Goal: Information Seeking & Learning: Compare options

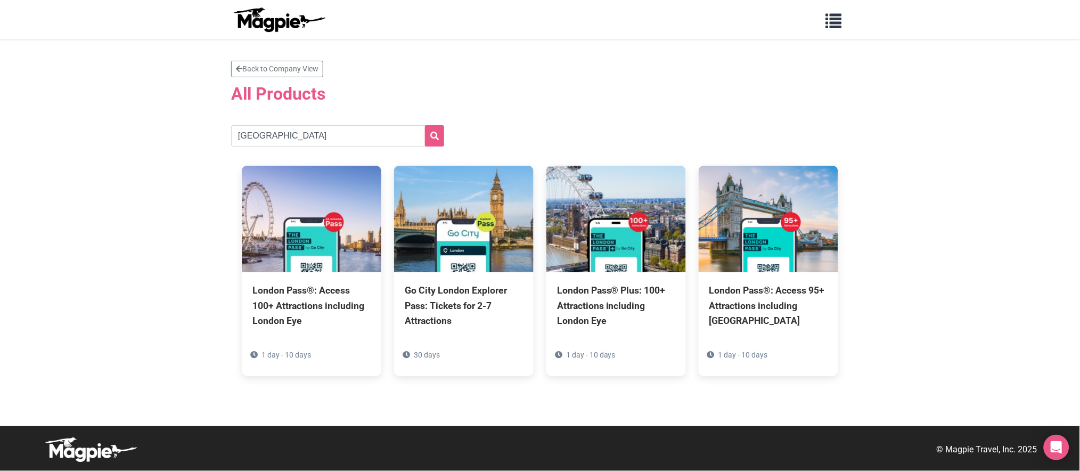
click at [786, 95] on h2 "All Products" at bounding box center [540, 94] width 618 height 20
click at [337, 129] on input "london" at bounding box center [337, 135] width 213 height 21
type input "madrid"
click at [425, 125] on button "submit" at bounding box center [434, 135] width 19 height 21
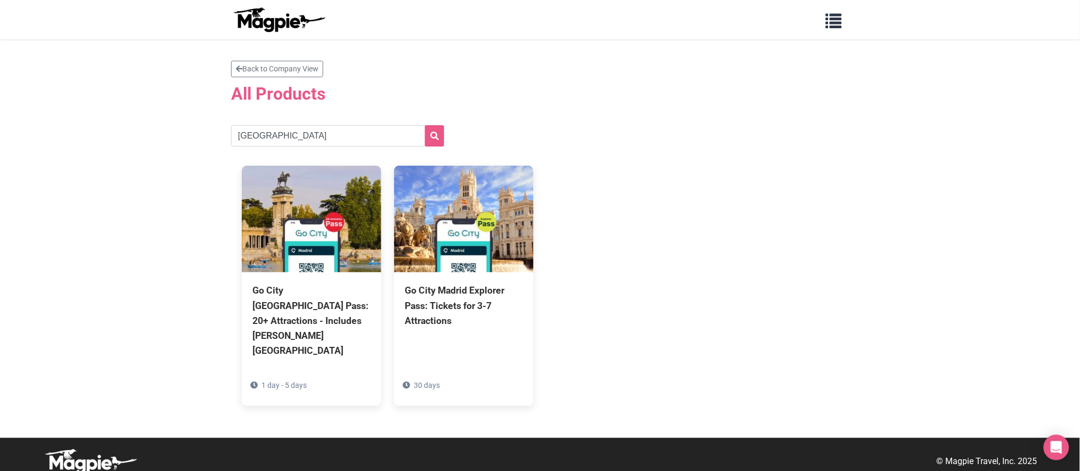
click at [739, 221] on div "Go City Madrid Pass: 20+ Attractions - Includes Prado Museum 1 day - 5 days Go …" at bounding box center [540, 286] width 618 height 262
click at [308, 132] on input "[GEOGRAPHIC_DATA]" at bounding box center [337, 135] width 213 height 21
type input "miami"
click at [425, 125] on button "submit" at bounding box center [434, 135] width 19 height 21
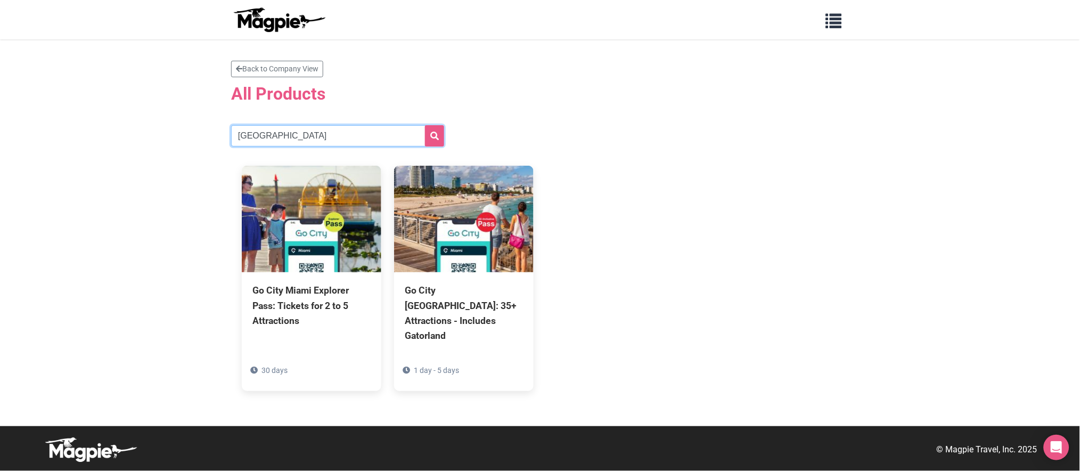
click at [327, 135] on input "miami" at bounding box center [337, 135] width 213 height 21
type input "new orleans"
click at [425, 125] on button "submit" at bounding box center [434, 135] width 19 height 21
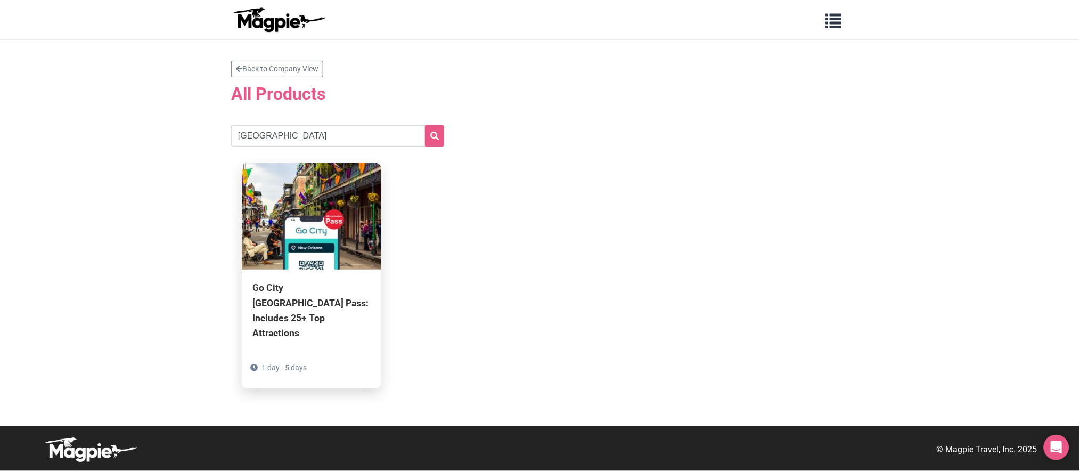
click at [322, 294] on div "Go City New Orleans Pass: Includes 25+ Top Attractions" at bounding box center [311, 310] width 118 height 60
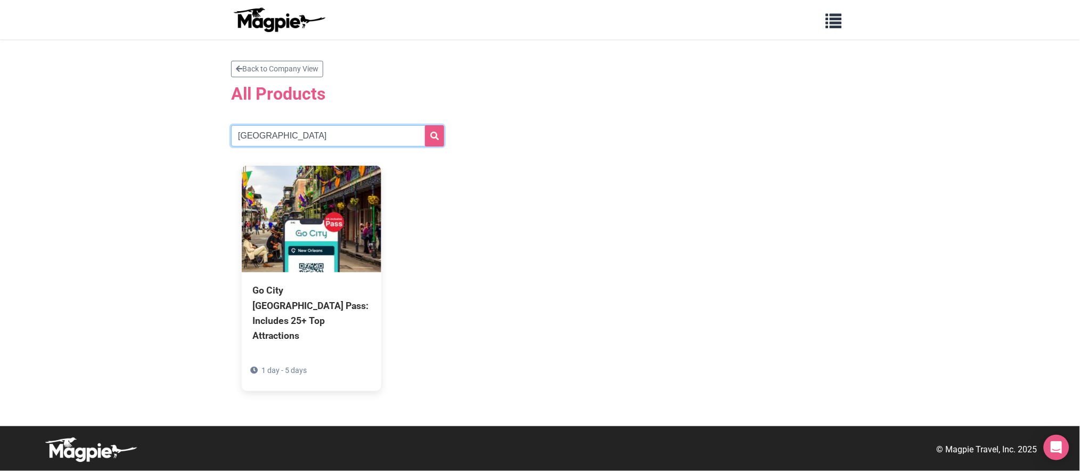
click at [358, 128] on input "new orleans" at bounding box center [337, 135] width 213 height 21
click at [266, 131] on input "new orleans" at bounding box center [337, 135] width 213 height 21
type input "new york"
click at [425, 125] on button "submit" at bounding box center [434, 135] width 19 height 21
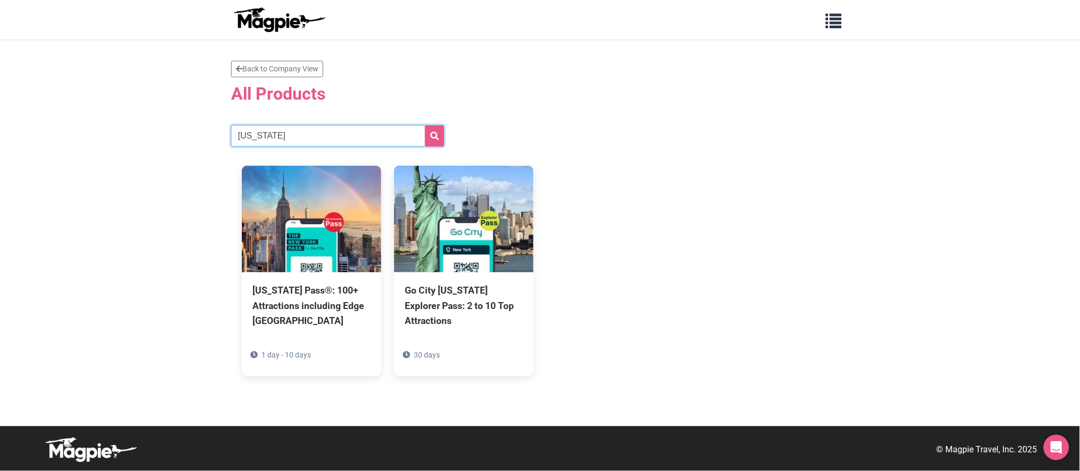
click at [330, 129] on input "[US_STATE]" at bounding box center [337, 135] width 213 height 21
type input "oahu"
click at [425, 125] on button "submit" at bounding box center [434, 135] width 19 height 21
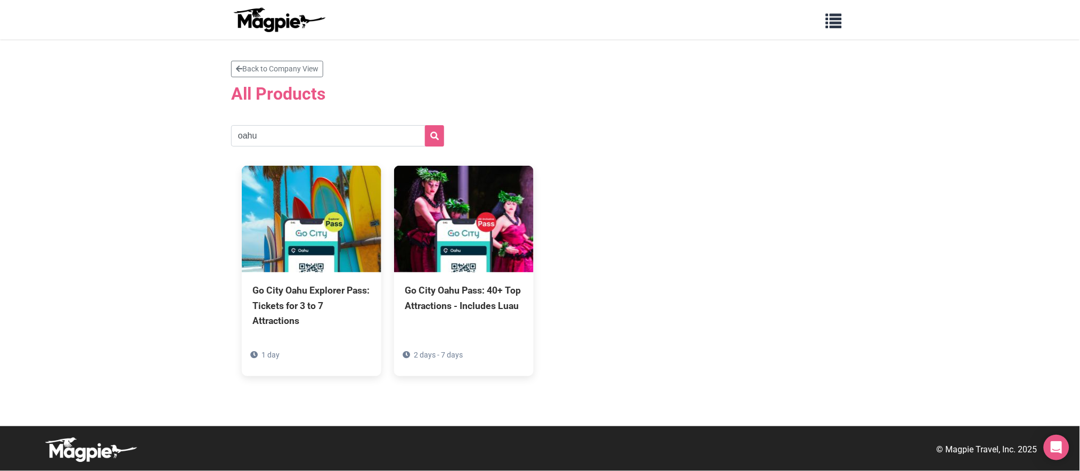
click at [712, 158] on div "Go City Oahu Explorer Pass: Tickets for 3 to 7 Attractions 1 day Go City Oahu P…" at bounding box center [540, 270] width 618 height 231
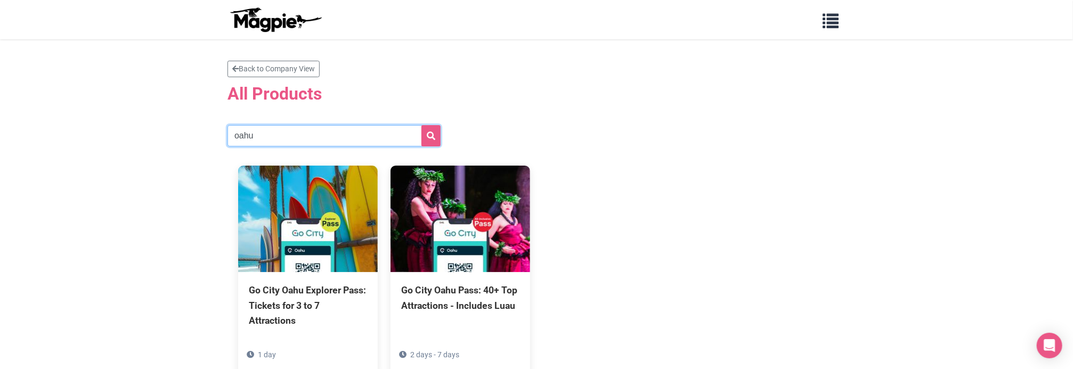
click at [333, 136] on input "oahu" at bounding box center [333, 135] width 213 height 21
type input "orlando"
click at [421, 125] on button "submit" at bounding box center [430, 135] width 19 height 21
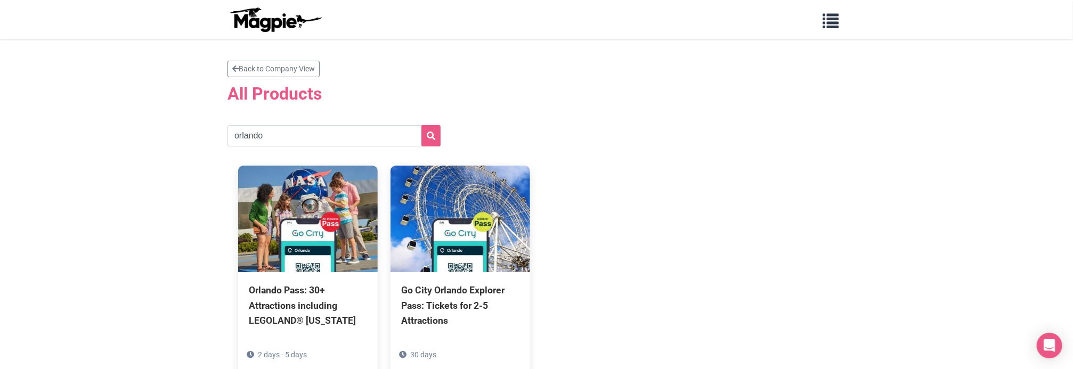
click at [656, 109] on section "Back to Company View All Products [GEOGRAPHIC_DATA] Orlando Pass: 30+ Attractio…" at bounding box center [536, 224] width 618 height 326
click at [275, 154] on section "Back to Company View All Products [GEOGRAPHIC_DATA] Orlando Pass: 30+ Attractio…" at bounding box center [536, 224] width 618 height 326
click at [274, 135] on input "orlando" at bounding box center [333, 135] width 213 height 21
type input "[GEOGRAPHIC_DATA]"
click at [421, 125] on button "submit" at bounding box center [430, 135] width 19 height 21
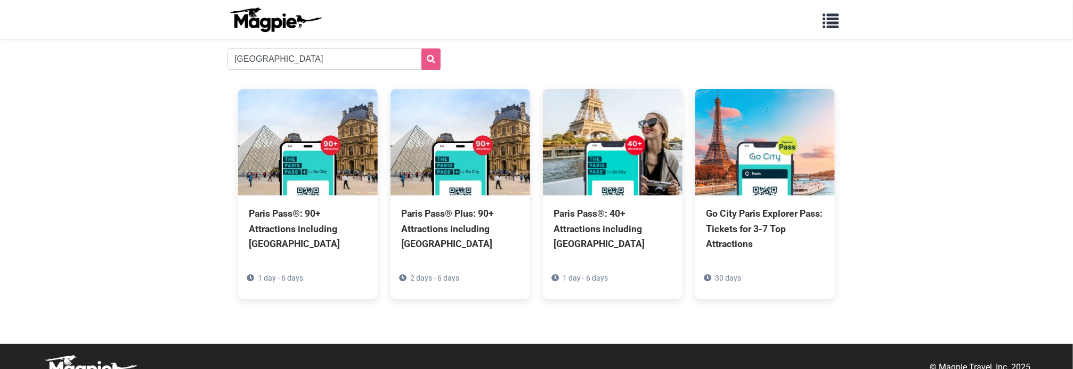
scroll to position [77, 0]
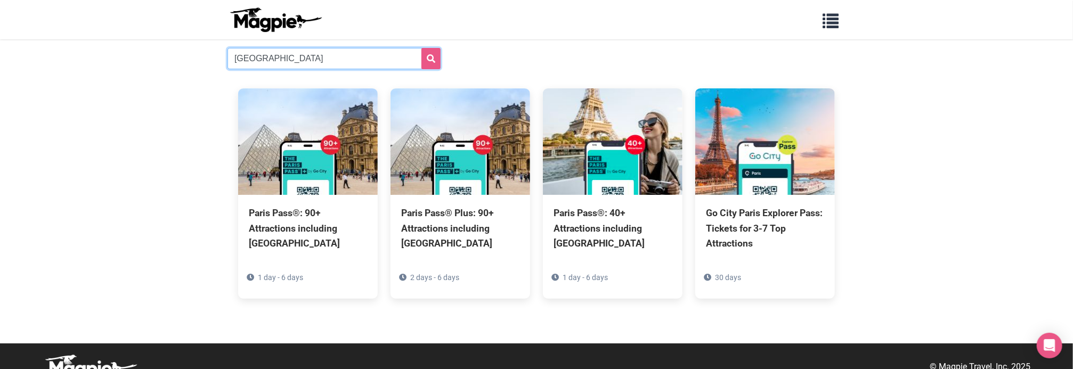
click at [339, 55] on input "paris" at bounding box center [333, 58] width 213 height 21
type input "philadelphia"
click at [421, 48] on button "submit" at bounding box center [430, 58] width 19 height 21
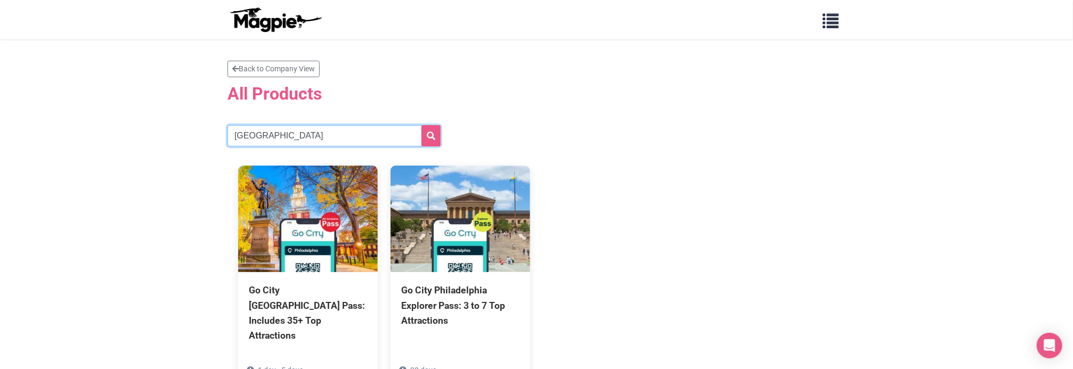
click at [329, 140] on input "[GEOGRAPHIC_DATA]" at bounding box center [333, 135] width 213 height 21
type input "[GEOGRAPHIC_DATA]"
click at [421, 125] on button "submit" at bounding box center [430, 135] width 19 height 21
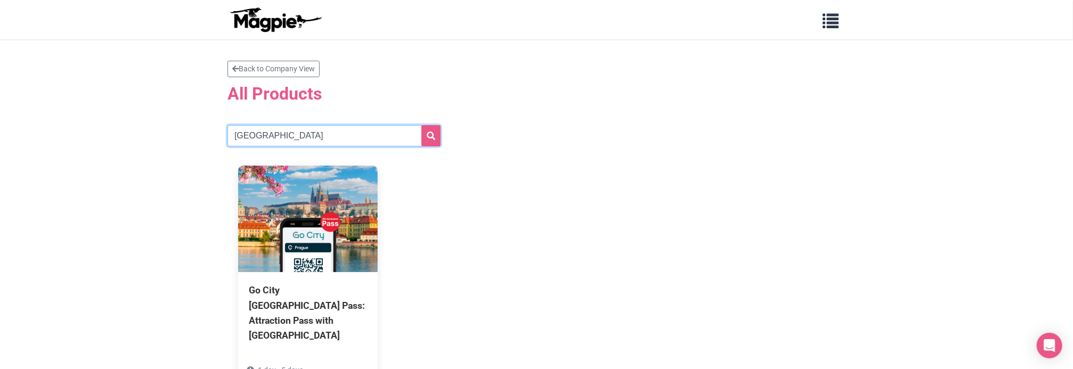
click at [281, 135] on input "prague" at bounding box center [333, 135] width 213 height 21
type input "[GEOGRAPHIC_DATA]"
click at [421, 125] on button "submit" at bounding box center [430, 135] width 19 height 21
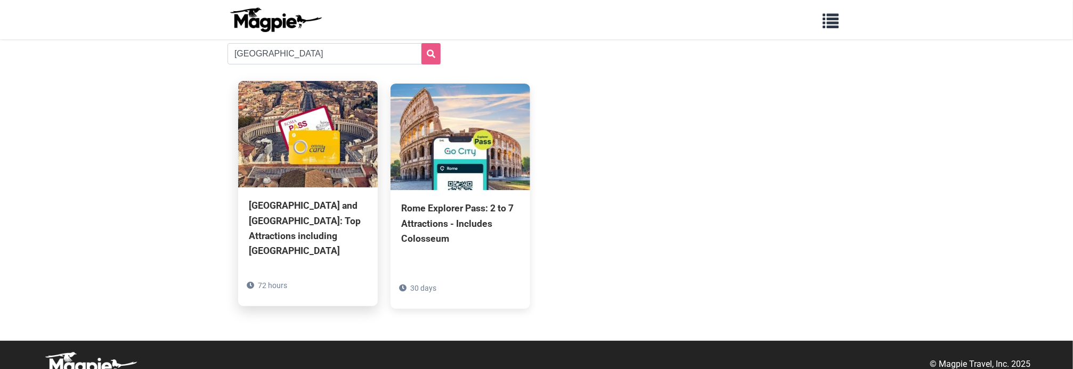
scroll to position [83, 0]
